Goal: Use online tool/utility: Use online tool/utility

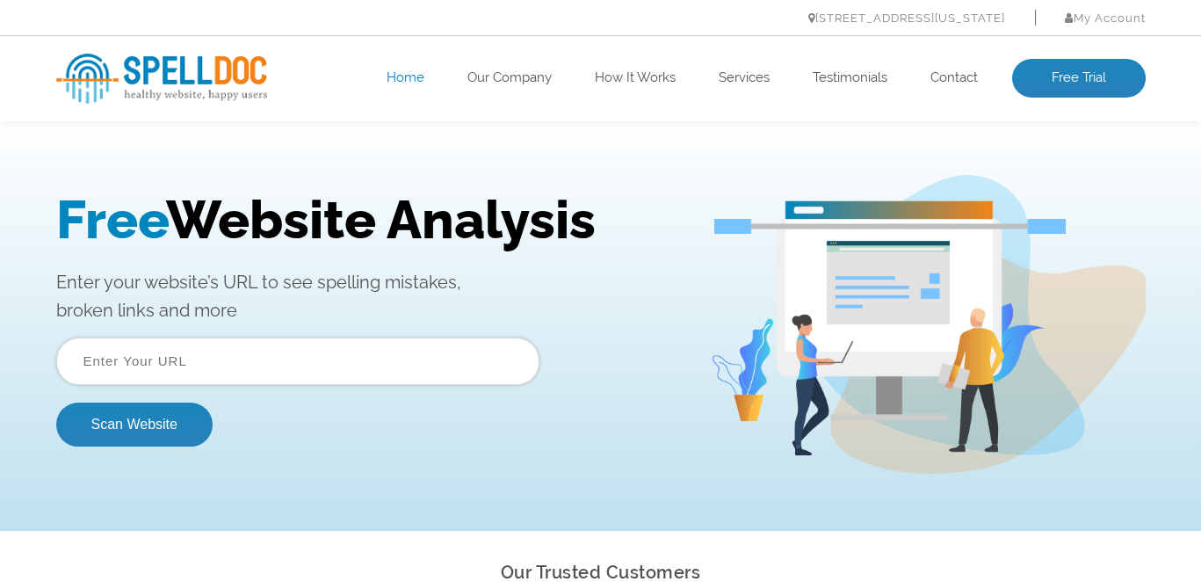
click at [315, 358] on input "text" at bounding box center [297, 360] width 483 height 47
paste input "https://1855whitby.com/"
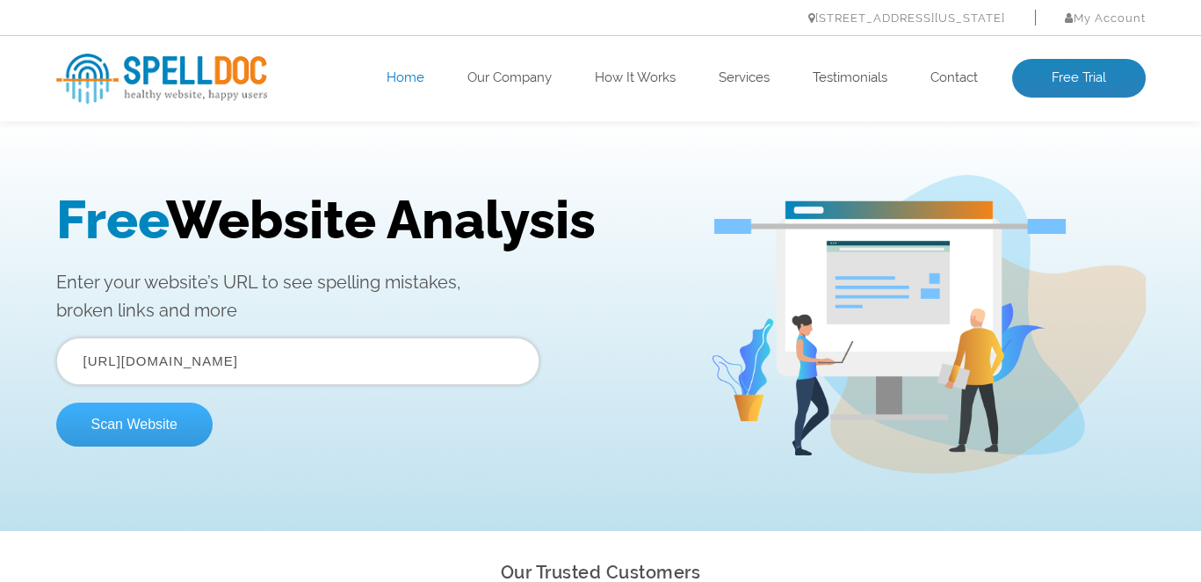
type input "https://1855whitby.com/"
click at [139, 423] on button "Scan Website" at bounding box center [134, 424] width 156 height 44
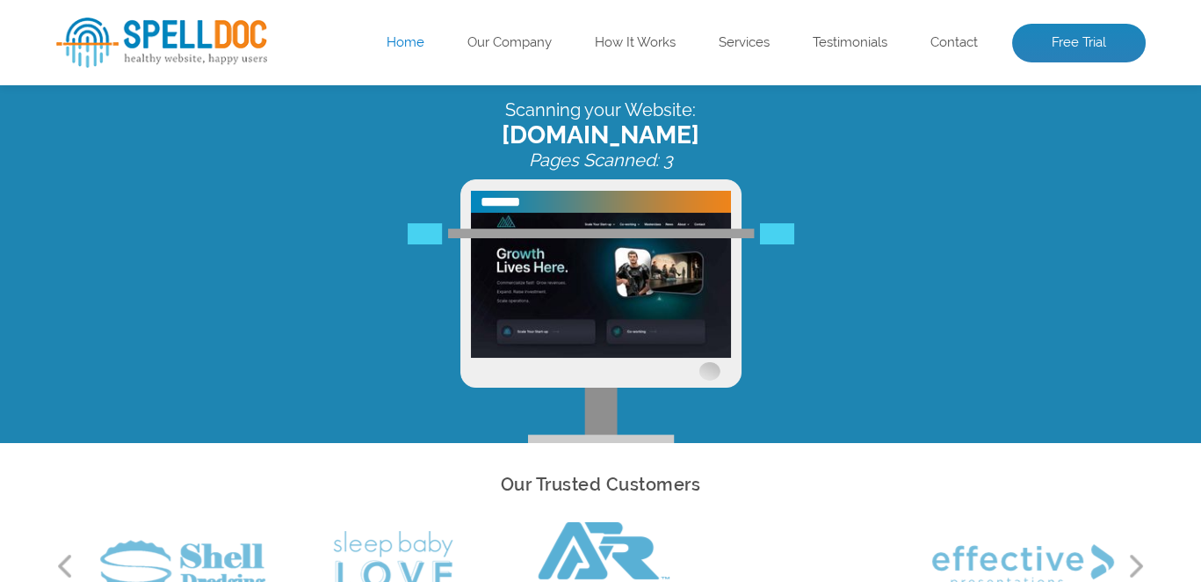
scroll to position [78, 0]
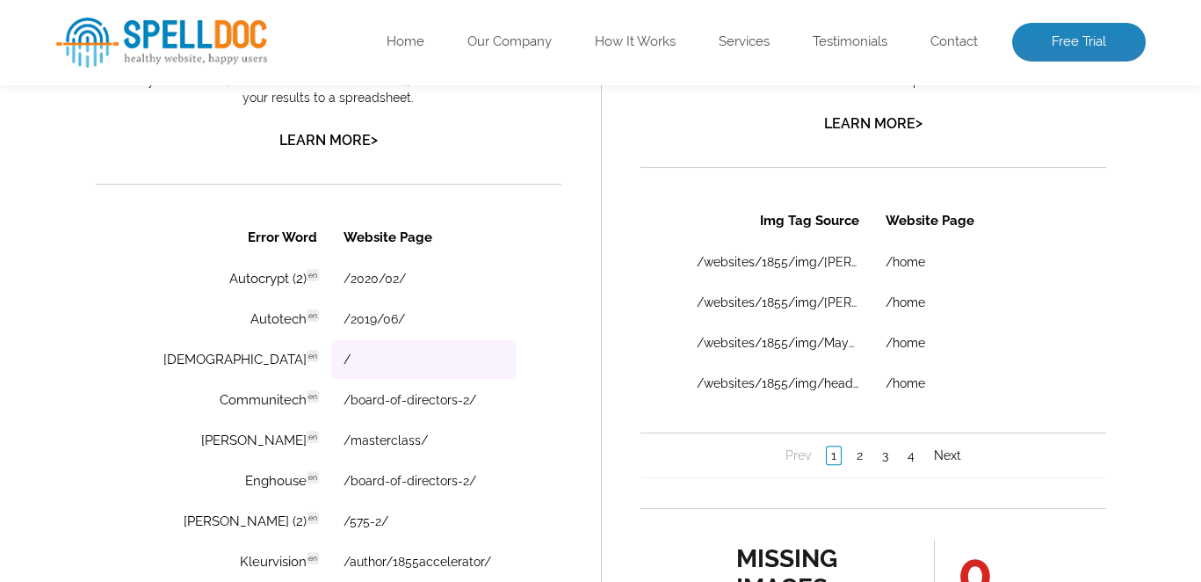
scroll to position [1166, 0]
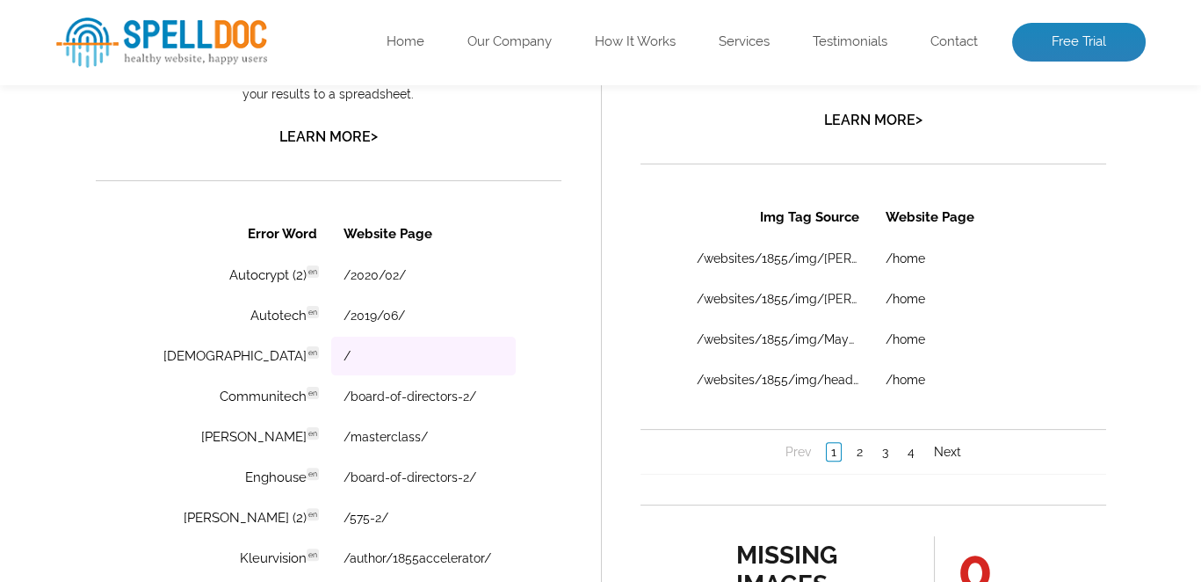
click at [456, 383] on td "/board-of-directors-2/" at bounding box center [422, 396] width 184 height 39
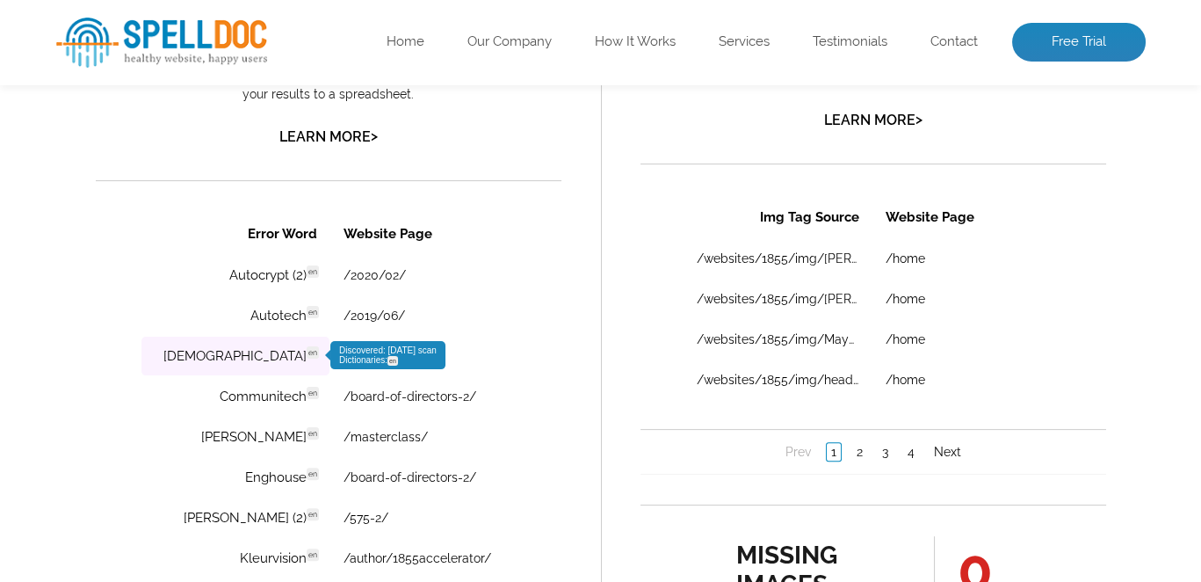
click at [260, 359] on td "[DEMOGRAPHIC_DATA] en Discovered: [DATE] scan Dictionaries: en" at bounding box center [235, 355] width 188 height 39
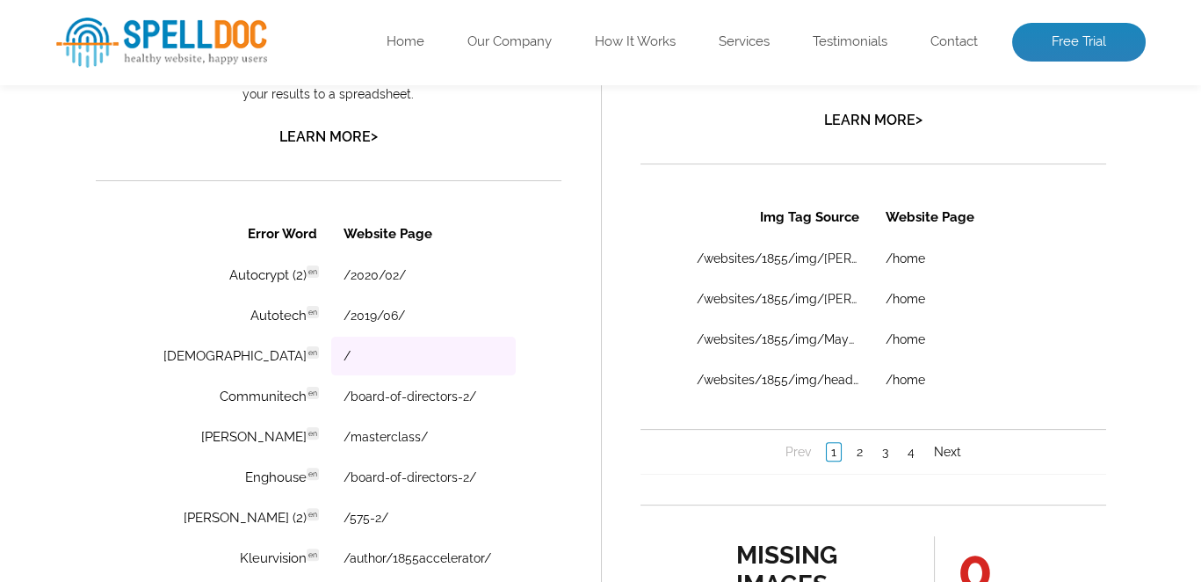
click at [469, 346] on td "/" at bounding box center [422, 355] width 184 height 39
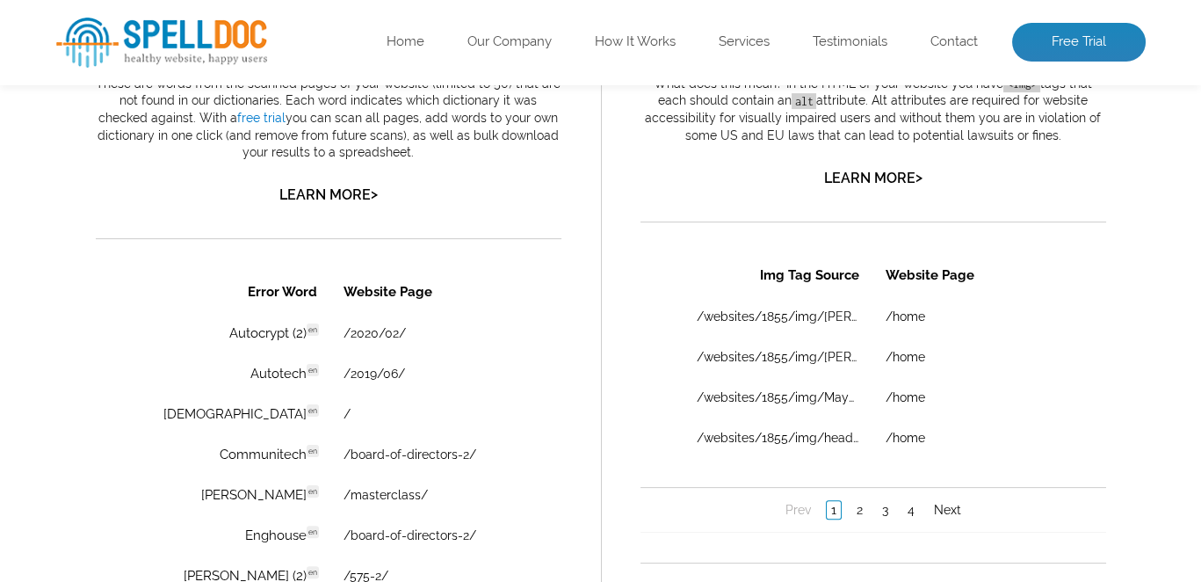
scroll to position [1096, 0]
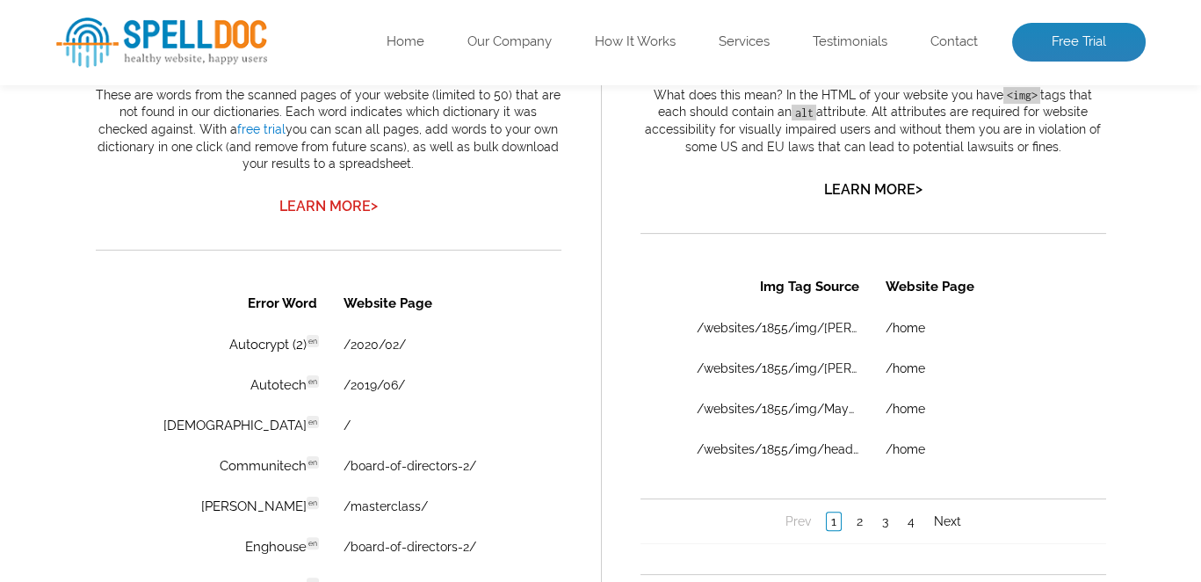
click at [349, 202] on link "Learn More >" at bounding box center [328, 206] width 98 height 17
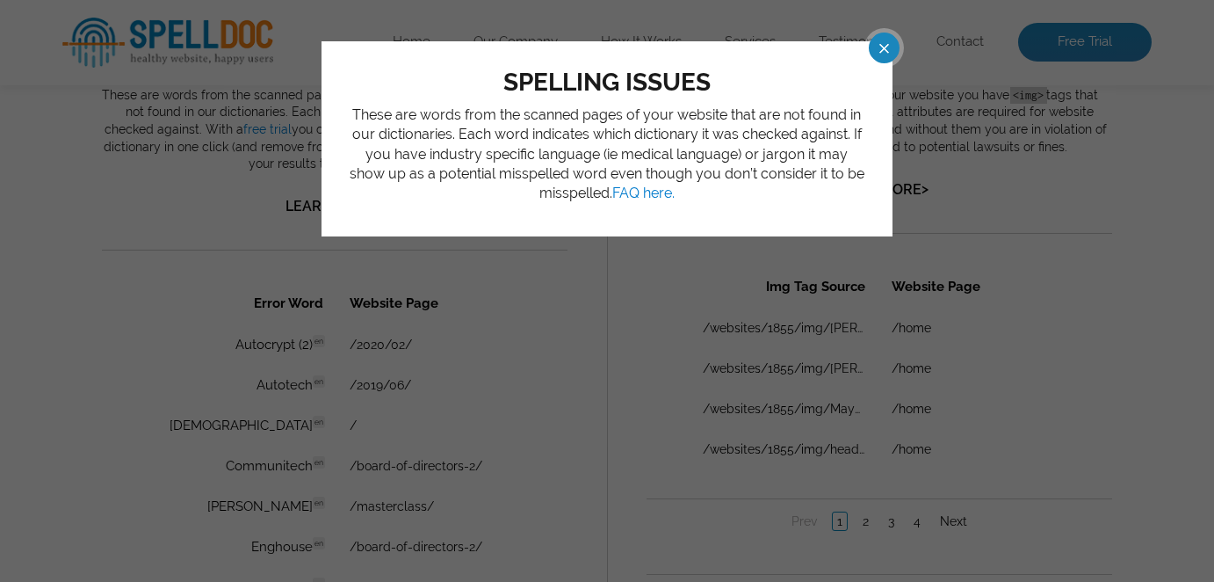
click at [863, 52] on span at bounding box center [868, 48] width 31 height 31
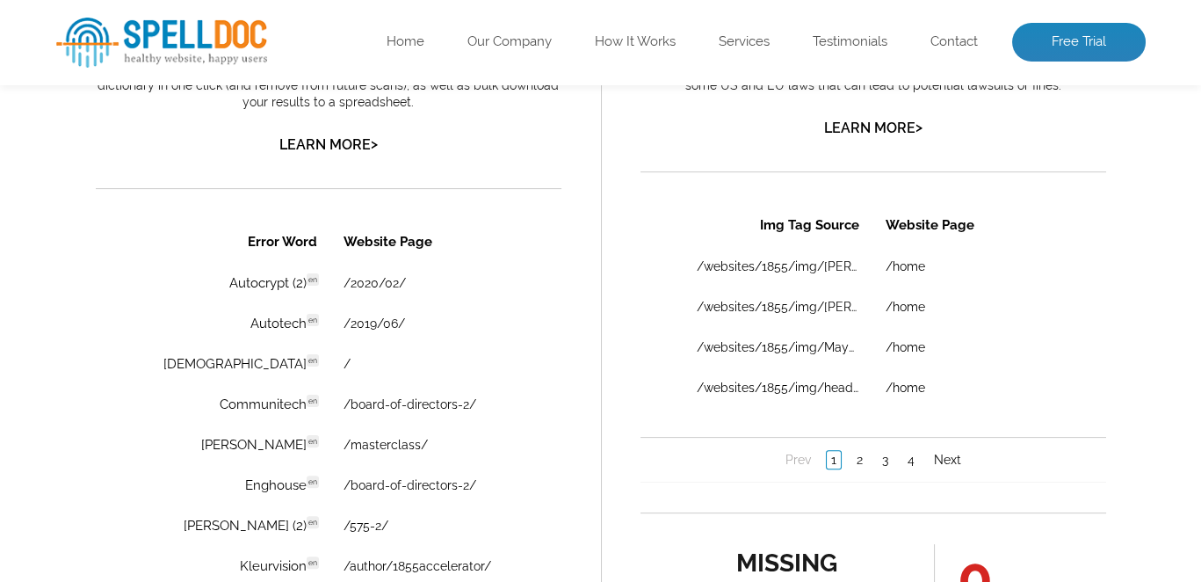
scroll to position [1160, 0]
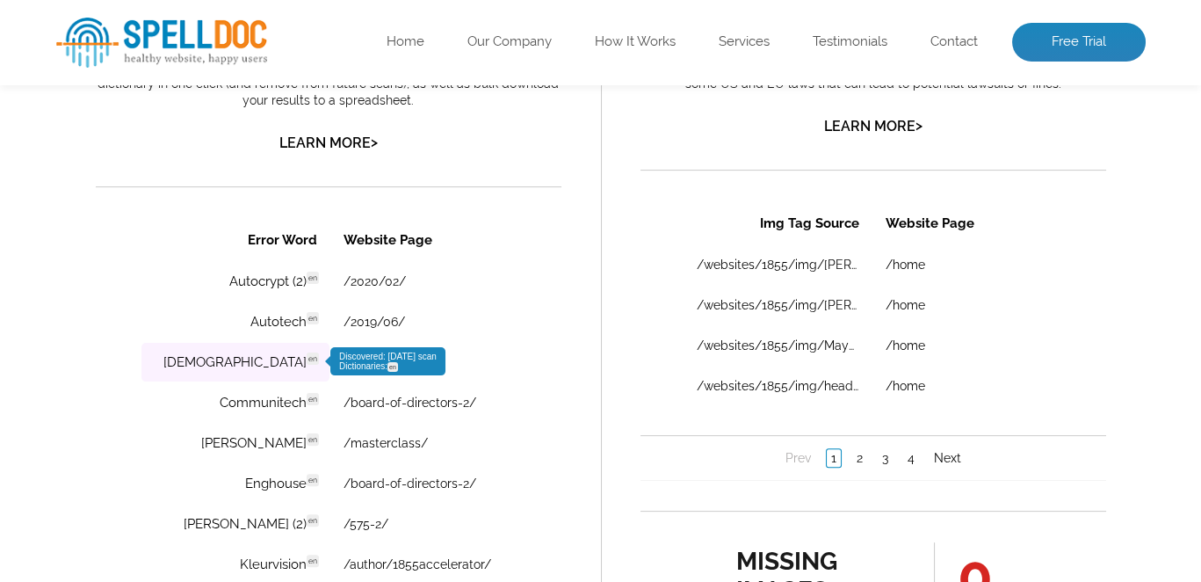
click at [265, 358] on td "[DEMOGRAPHIC_DATA] en Discovered: [DATE] scan Dictionaries: en" at bounding box center [235, 362] width 188 height 39
click at [338, 352] on span "Discovered: [DATE] scan Dictionaries: en" at bounding box center [387, 360] width 98 height 19
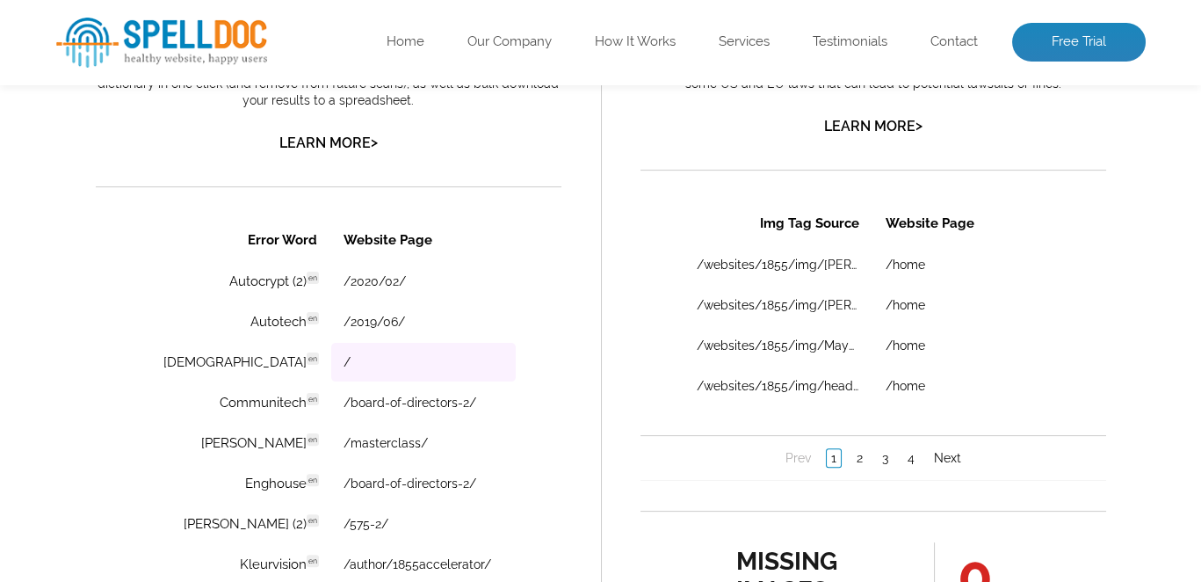
click at [340, 374] on td "/" at bounding box center [422, 362] width 184 height 39
click at [112, 379] on div "Error Word Website Page Autocrypt (2) en Discovered: [DATE] scan Dictionaries: …" at bounding box center [328, 479] width 466 height 522
click at [343, 358] on link "/" at bounding box center [346, 362] width 7 height 14
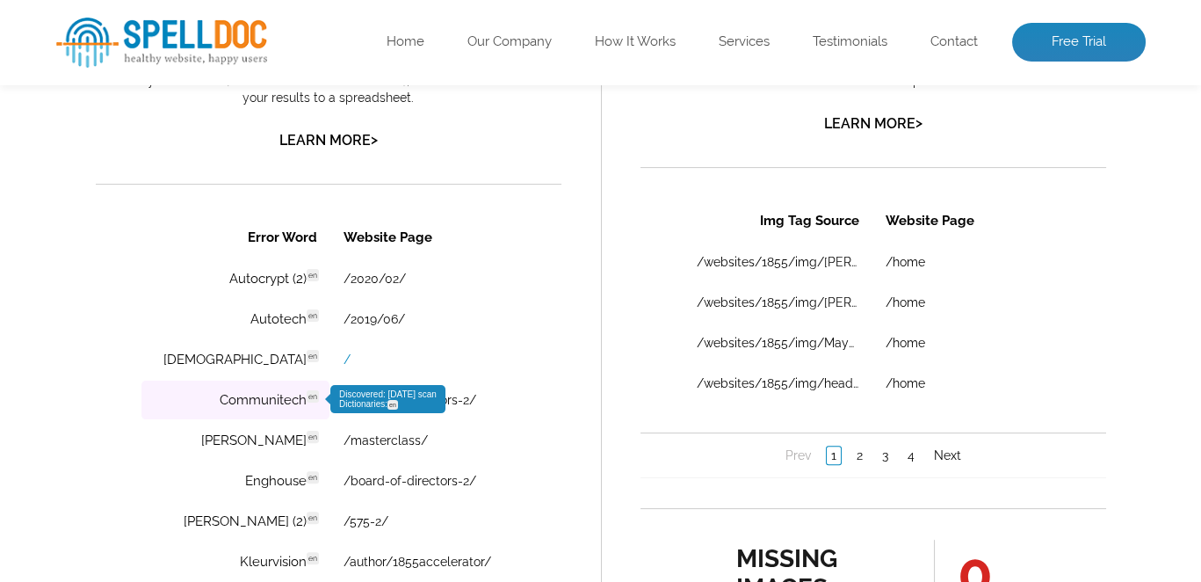
scroll to position [1164, 0]
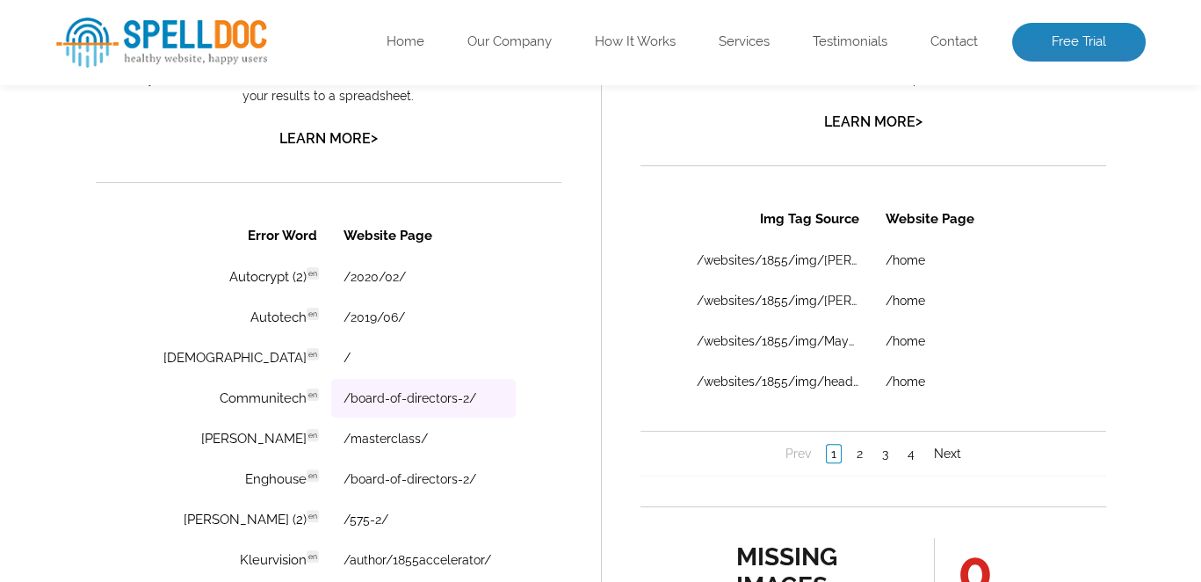
click at [330, 405] on td "/board-of-directors-2/" at bounding box center [422, 398] width 184 height 39
click at [367, 394] on link "/board-of-directors-2/" at bounding box center [409, 398] width 133 height 14
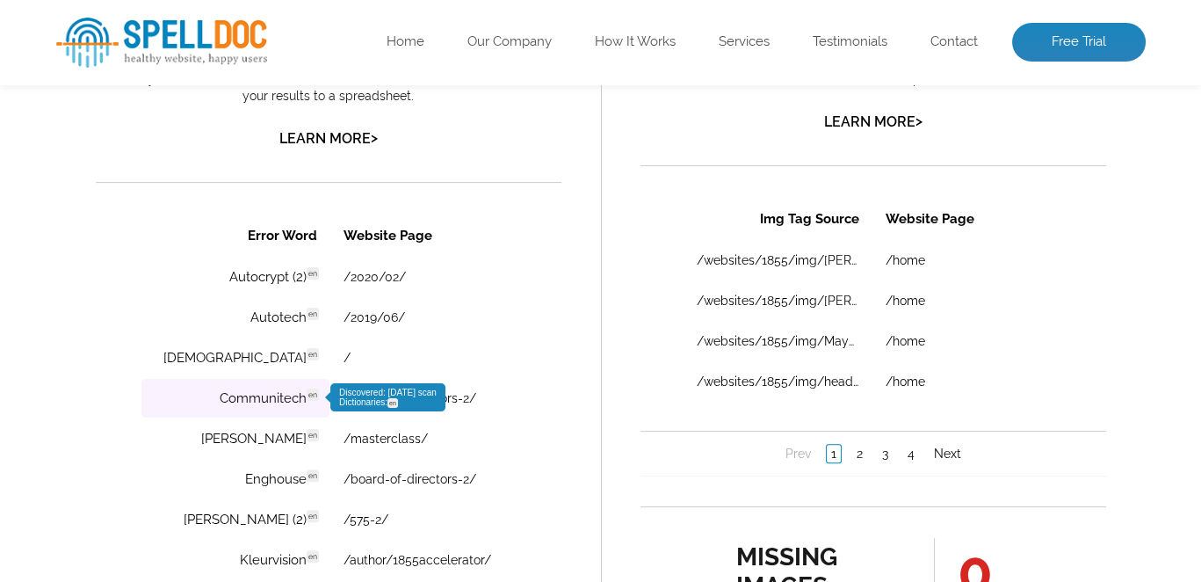
click at [205, 385] on td "Communitech en Discovered: [DATE] scan Dictionaries: en" at bounding box center [235, 398] width 188 height 39
copy td "Communitech en Discovered"
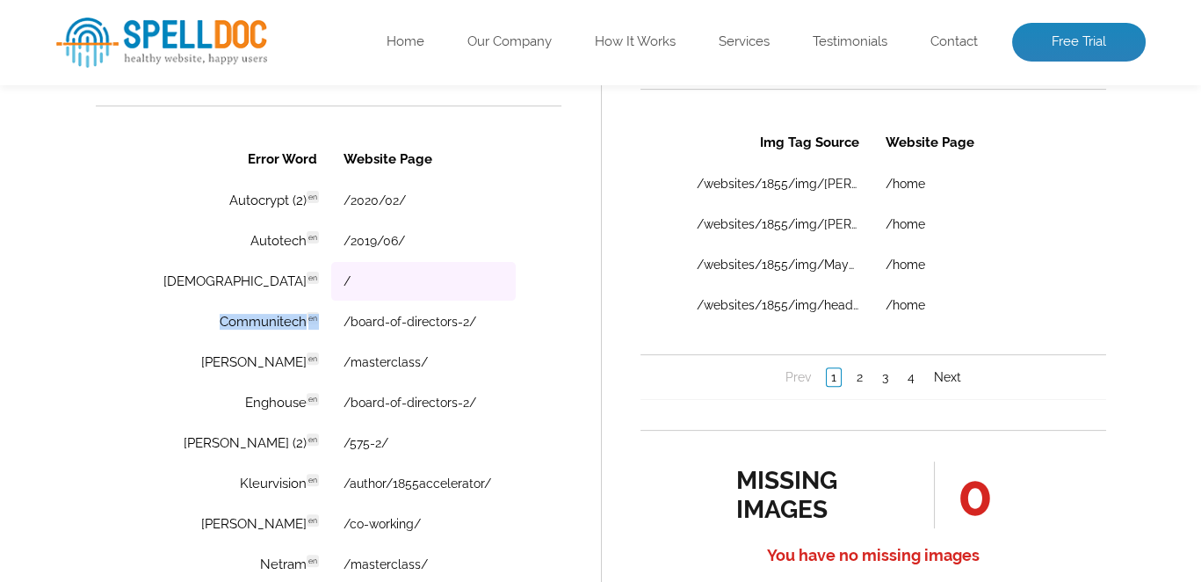
scroll to position [1241, 0]
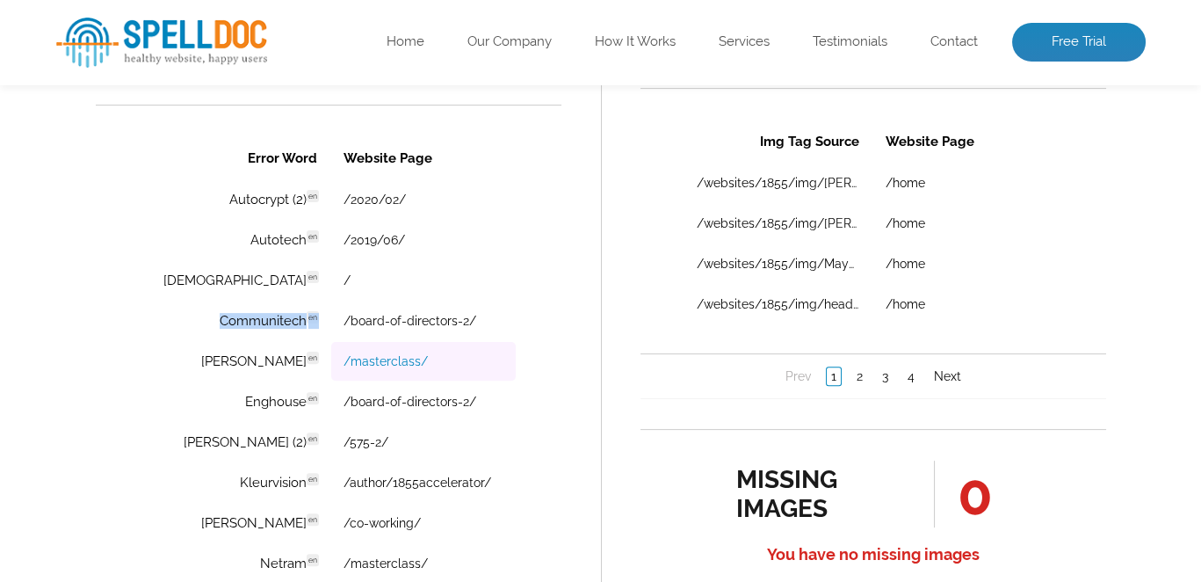
click at [343, 358] on link "/masterclass/" at bounding box center [385, 361] width 84 height 14
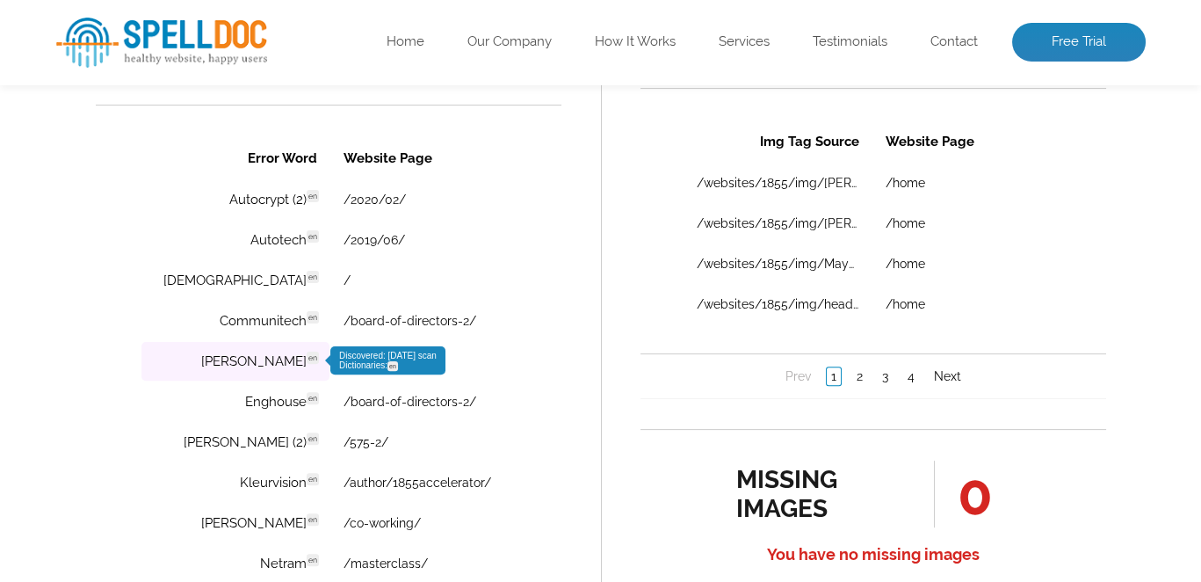
click at [244, 359] on td "[PERSON_NAME] en Discovered: [DATE] scan Dictionaries: en" at bounding box center [235, 361] width 188 height 39
drag, startPoint x: 267, startPoint y: 359, endPoint x: 236, endPoint y: 364, distance: 31.1
click at [236, 364] on td "[PERSON_NAME] en Discovered: [DATE] scan Dictionaries: en" at bounding box center [235, 361] width 188 height 39
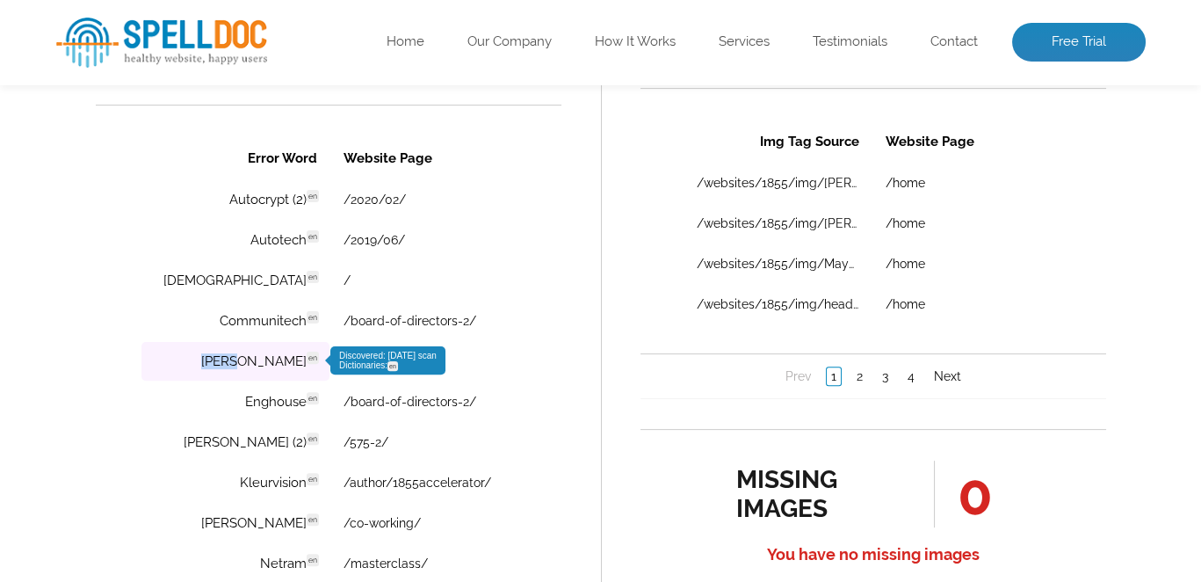
copy td "[PERSON_NAME]"
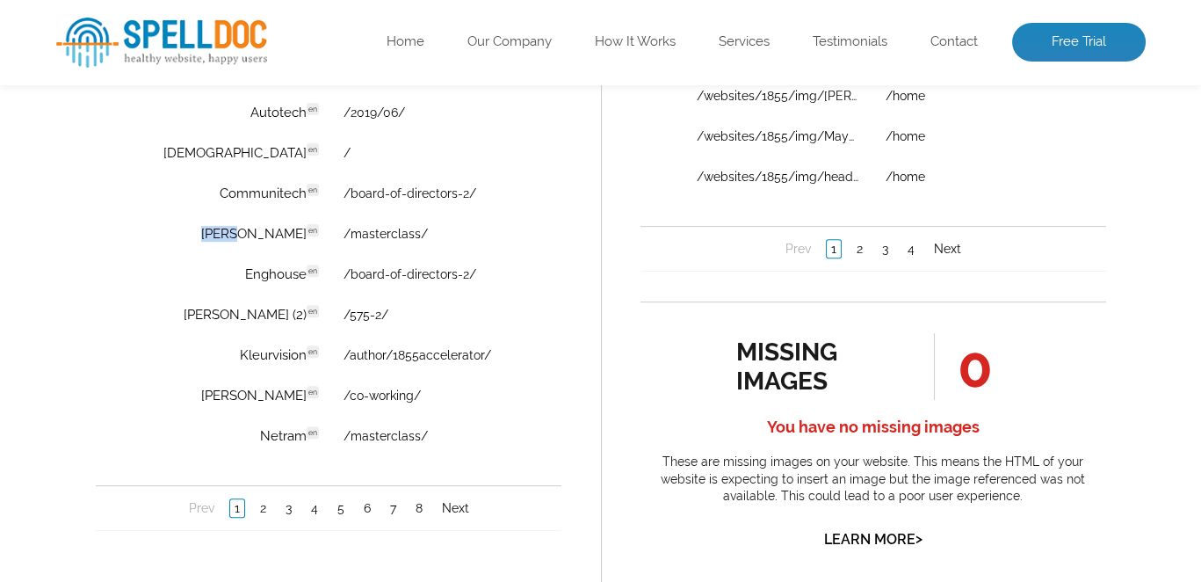
scroll to position [1370, 0]
click at [342, 404] on td "/co-working/" at bounding box center [422, 394] width 184 height 39
click at [343, 394] on link "/co-working/" at bounding box center [381, 394] width 77 height 14
click at [343, 437] on link "/masterclass/" at bounding box center [385, 435] width 84 height 14
click at [262, 507] on link "2" at bounding box center [262, 507] width 15 height 18
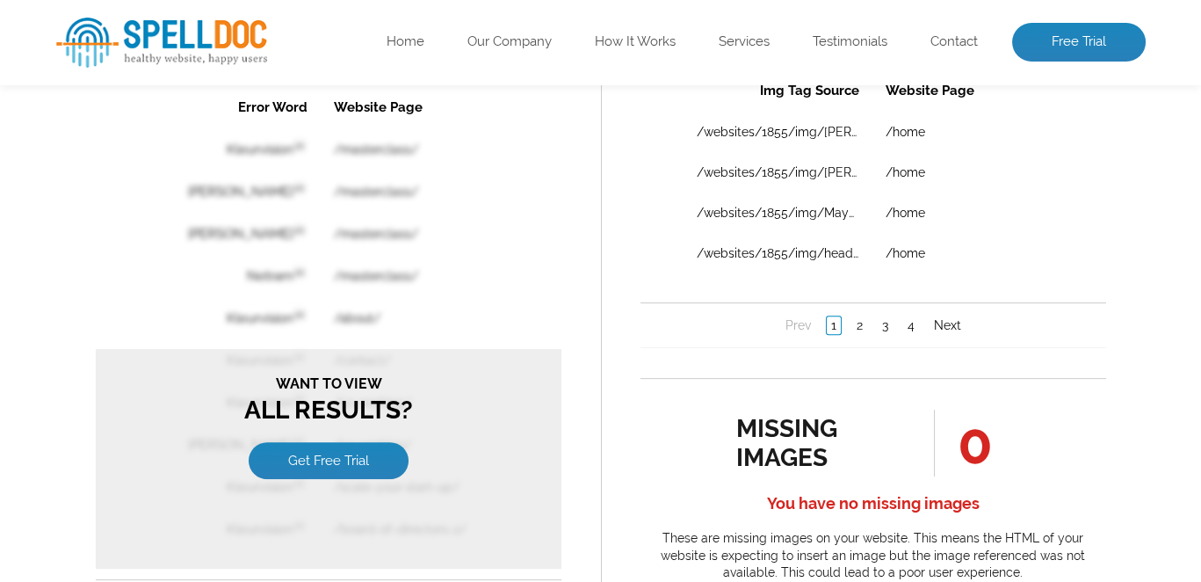
scroll to position [1292, 0]
click at [358, 460] on link "Get Free Trial" at bounding box center [328, 460] width 160 height 37
